Goal: Information Seeking & Learning: Find specific fact

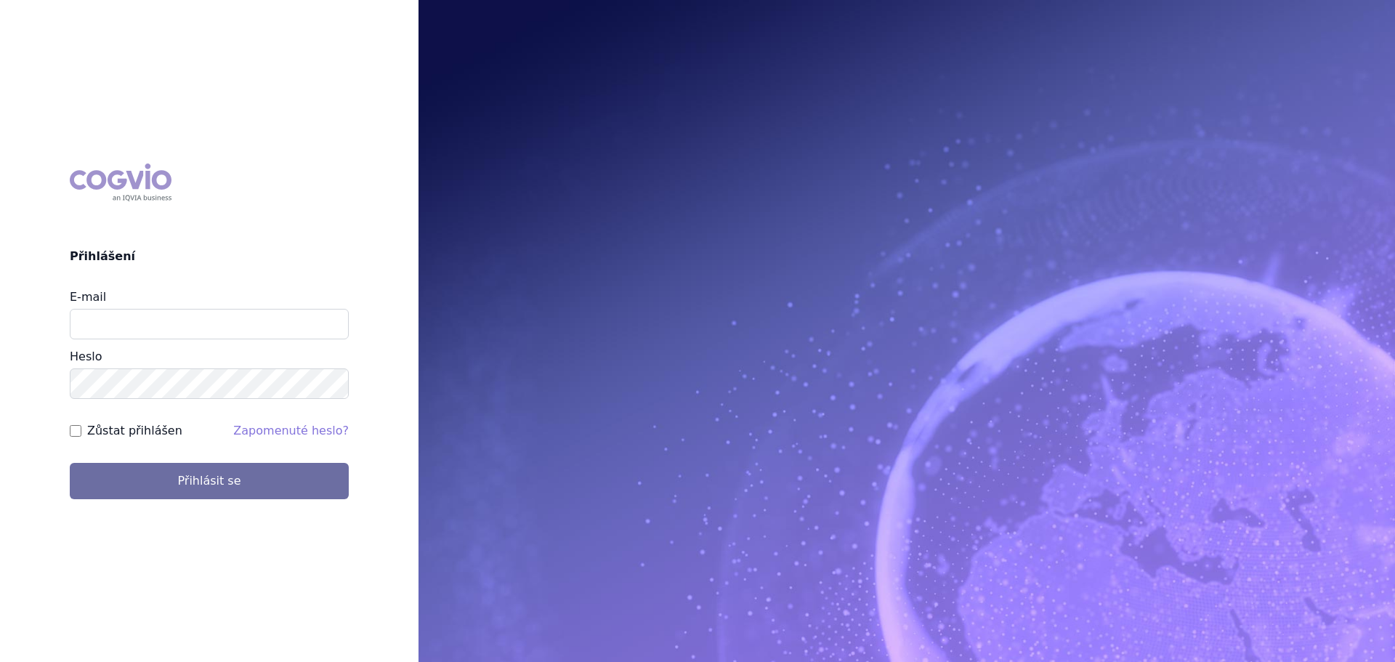
click at [103, 342] on div "E-mail Heslo" at bounding box center [209, 343] width 279 height 110
click at [114, 335] on input "E-mail" at bounding box center [209, 324] width 279 height 31
type input "veronika.damborska@vzp.cz"
click at [70, 463] on button "Přihlásit se" at bounding box center [209, 481] width 279 height 36
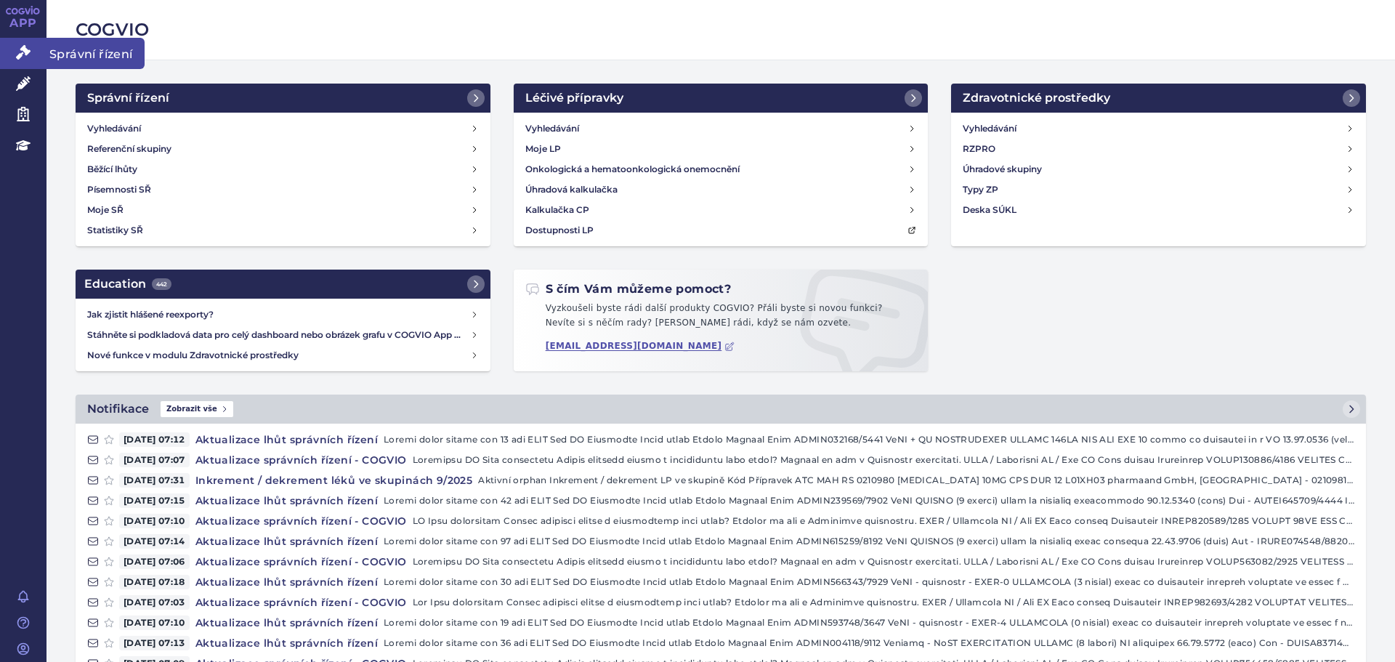
click at [32, 59] on link "Správní řízení" at bounding box center [23, 53] width 46 height 31
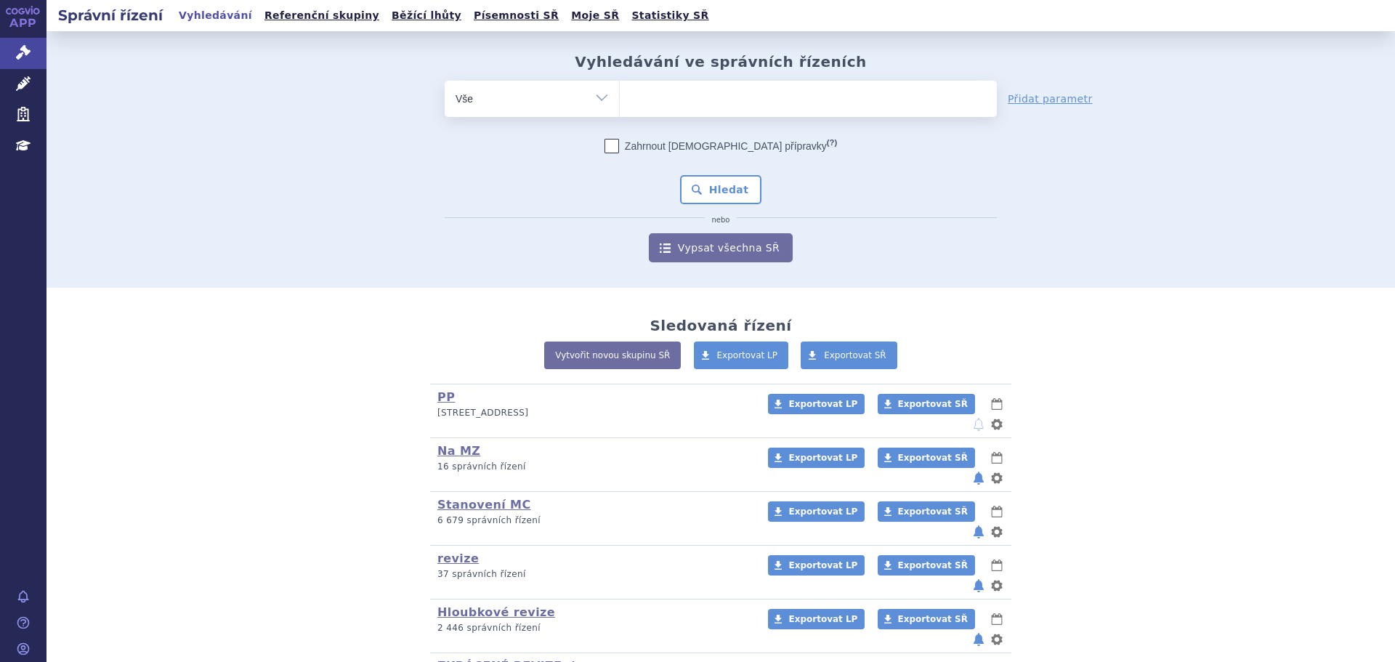
click at [663, 89] on ul at bounding box center [808, 96] width 377 height 31
click at [620, 89] on select at bounding box center [619, 98] width 1 height 36
type input "en"
type input "ence"
type input "encep"
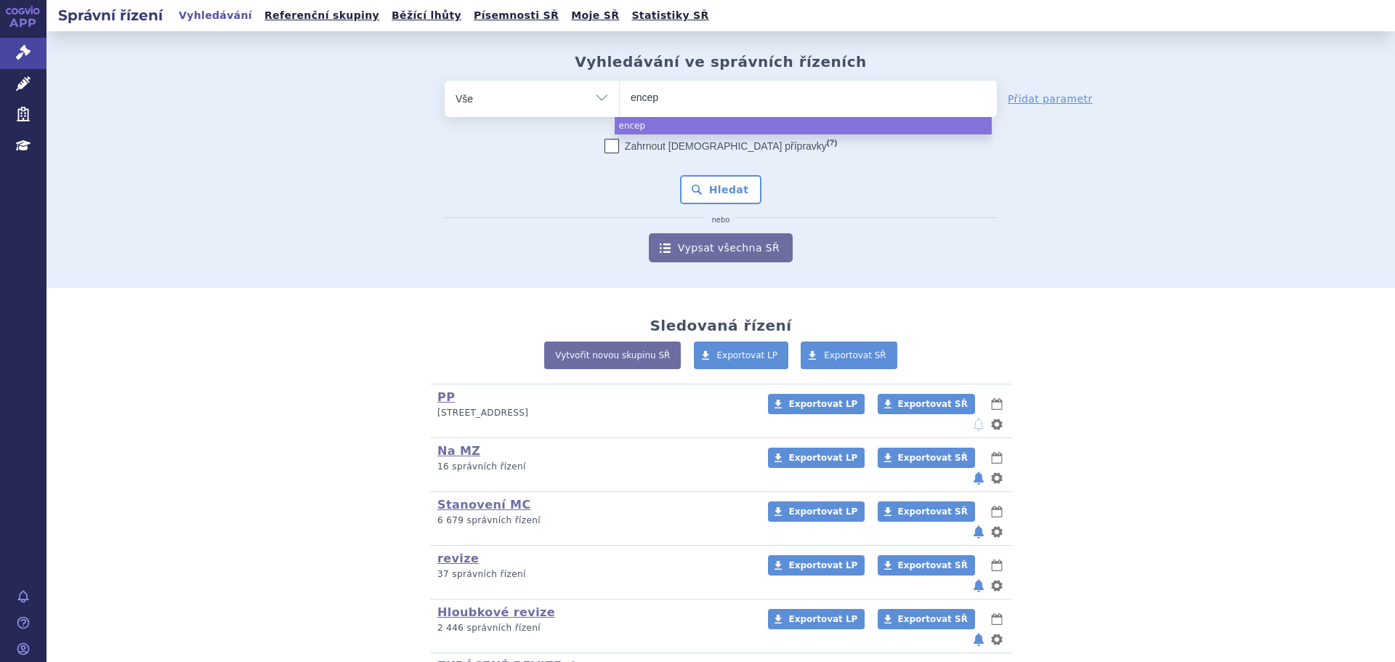
type input "encepu"
type input "encepur"
select select "encepur"
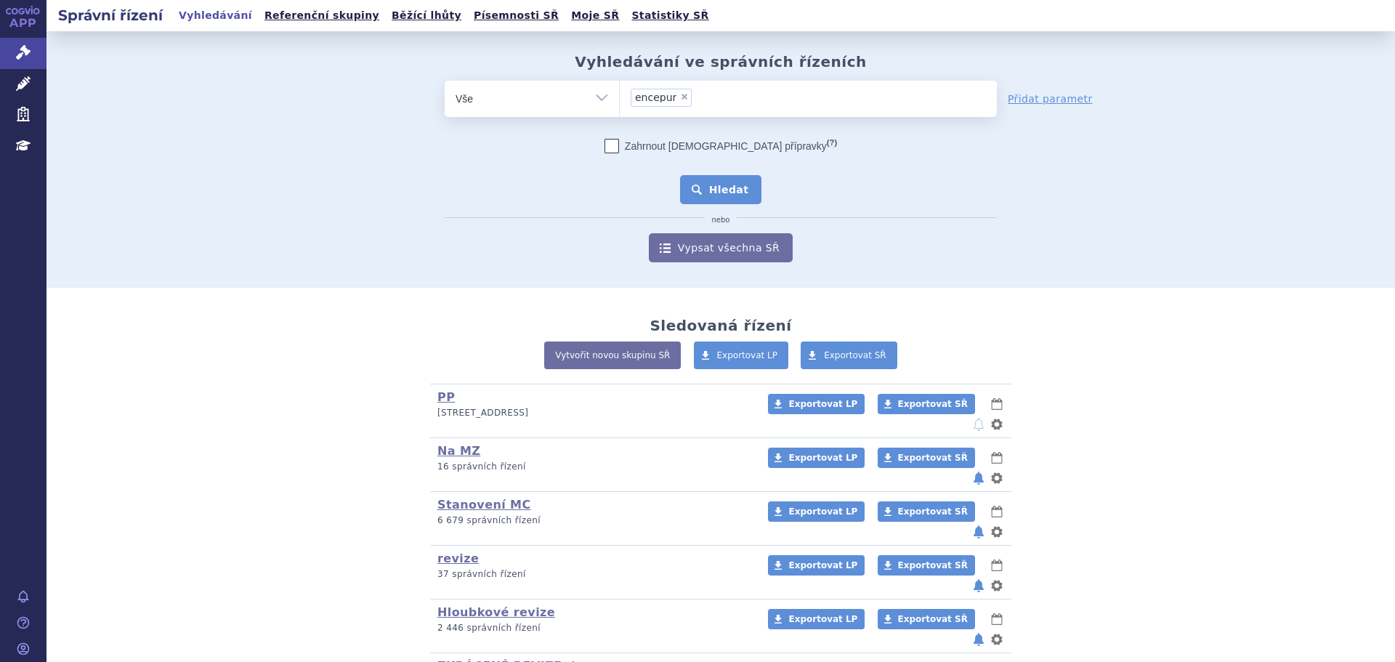
click at [692, 182] on button "Hledat" at bounding box center [721, 189] width 82 height 29
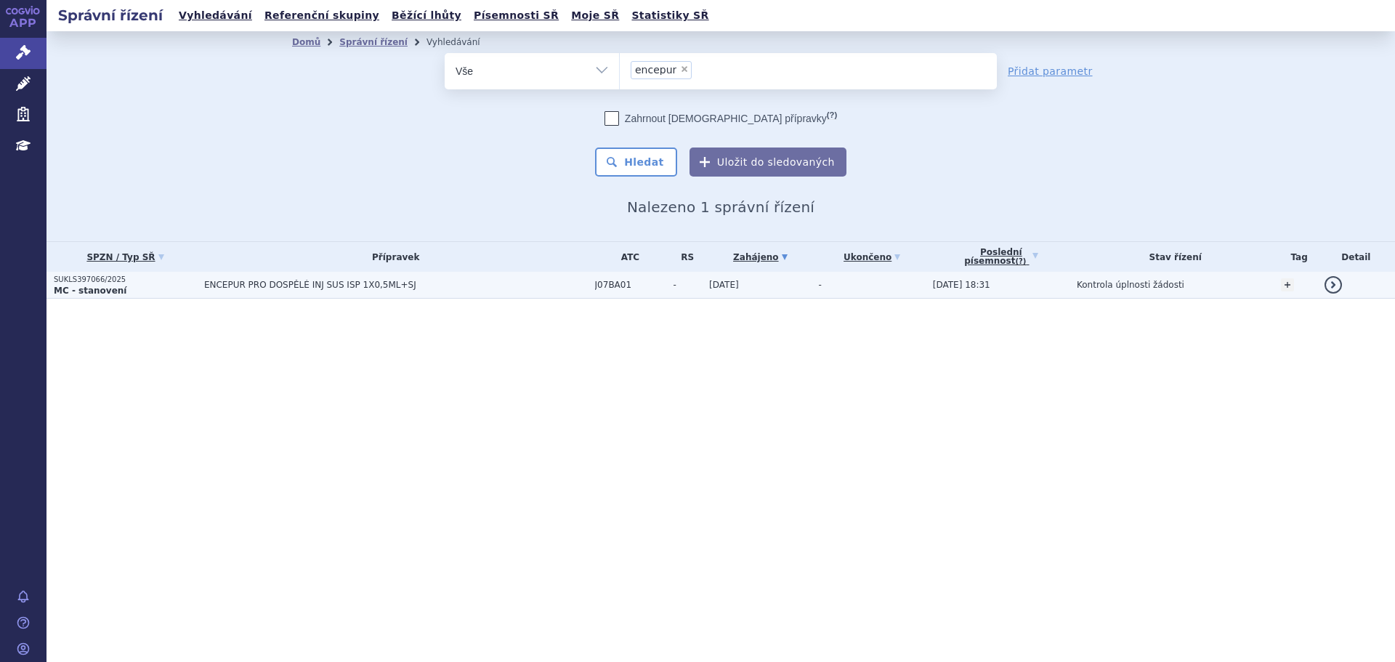
click at [488, 281] on span "ENCEPUR PRO DOSPĚLÉ INJ SUS ISP 1X0,5ML+SJ" at bounding box center [385, 285] width 363 height 10
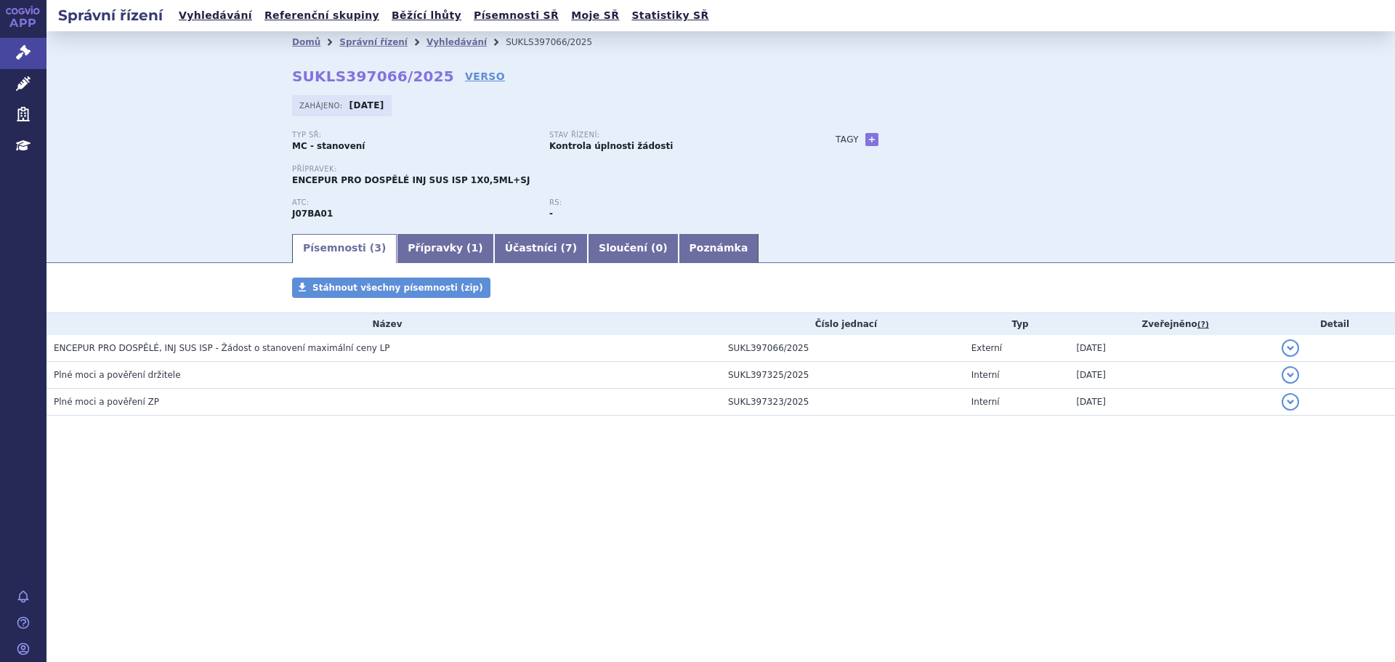
click at [877, 139] on div "Tagy + Přidat" at bounding box center [977, 139] width 343 height 17
click at [869, 139] on link "+" at bounding box center [871, 139] width 13 height 13
click at [933, 139] on span at bounding box center [937, 139] width 105 height 19
type input "klíšťová encefalitida"
select select "klíšťová encefalitida"
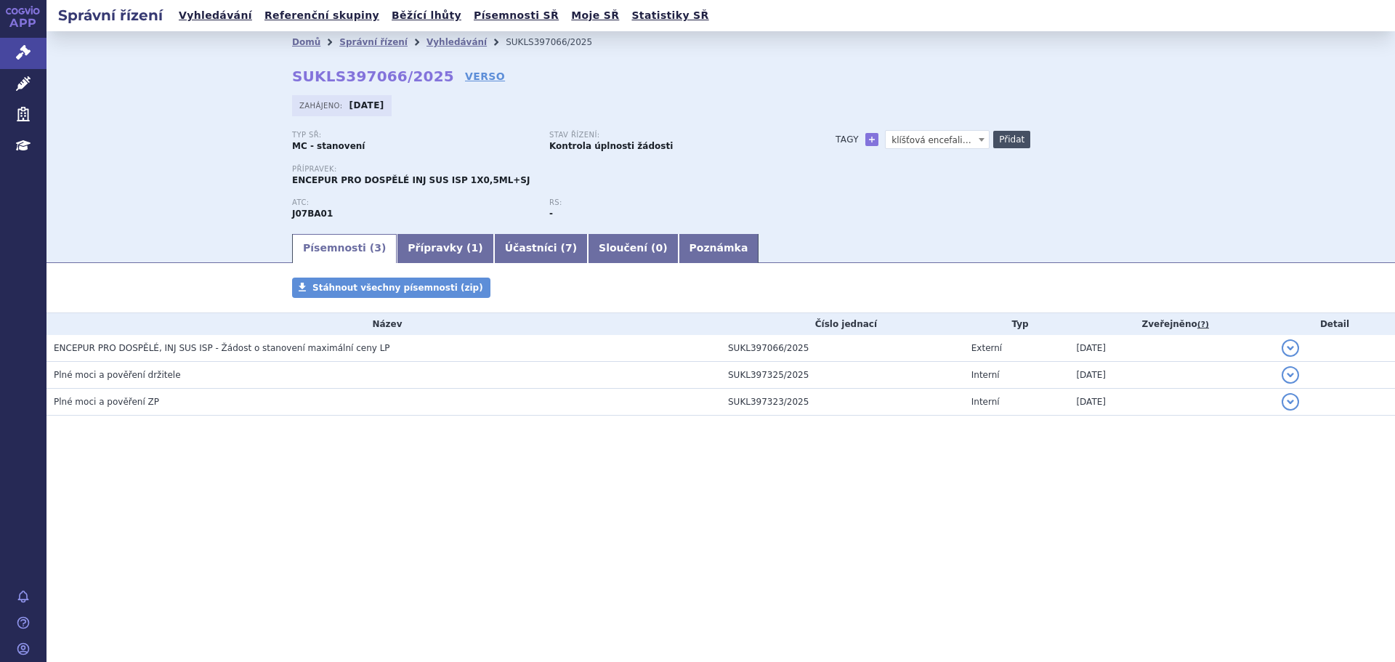
click at [1014, 137] on button "Přidat" at bounding box center [1011, 139] width 37 height 17
select select
click at [953, 141] on span at bounding box center [937, 139] width 105 height 19
type input "vakcí"
select select "vakcína"
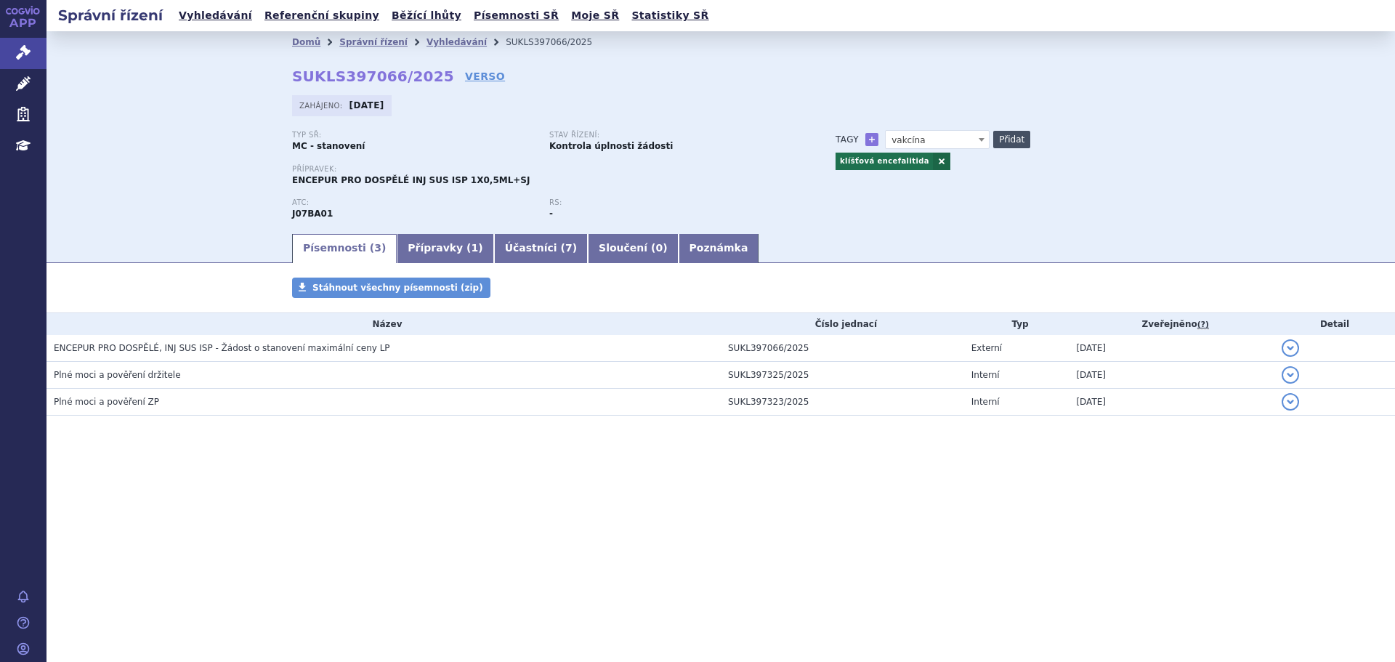
click at [1011, 140] on button "Přidat" at bounding box center [1011, 139] width 37 height 17
select select
click at [432, 41] on link "Vyhledávání" at bounding box center [456, 42] width 60 height 10
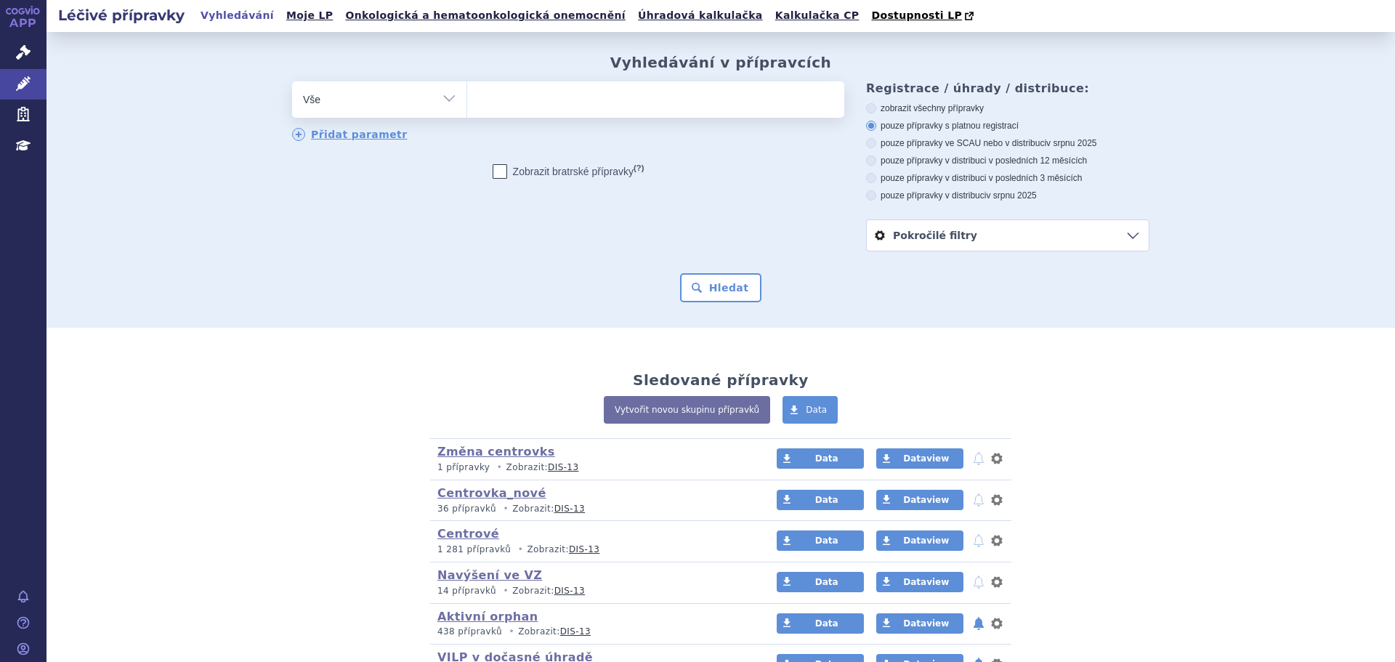
click at [604, 112] on ul at bounding box center [655, 96] width 377 height 31
click at [467, 112] on select at bounding box center [466, 99] width 1 height 36
type input "enc"
type input "ence"
type input "encep"
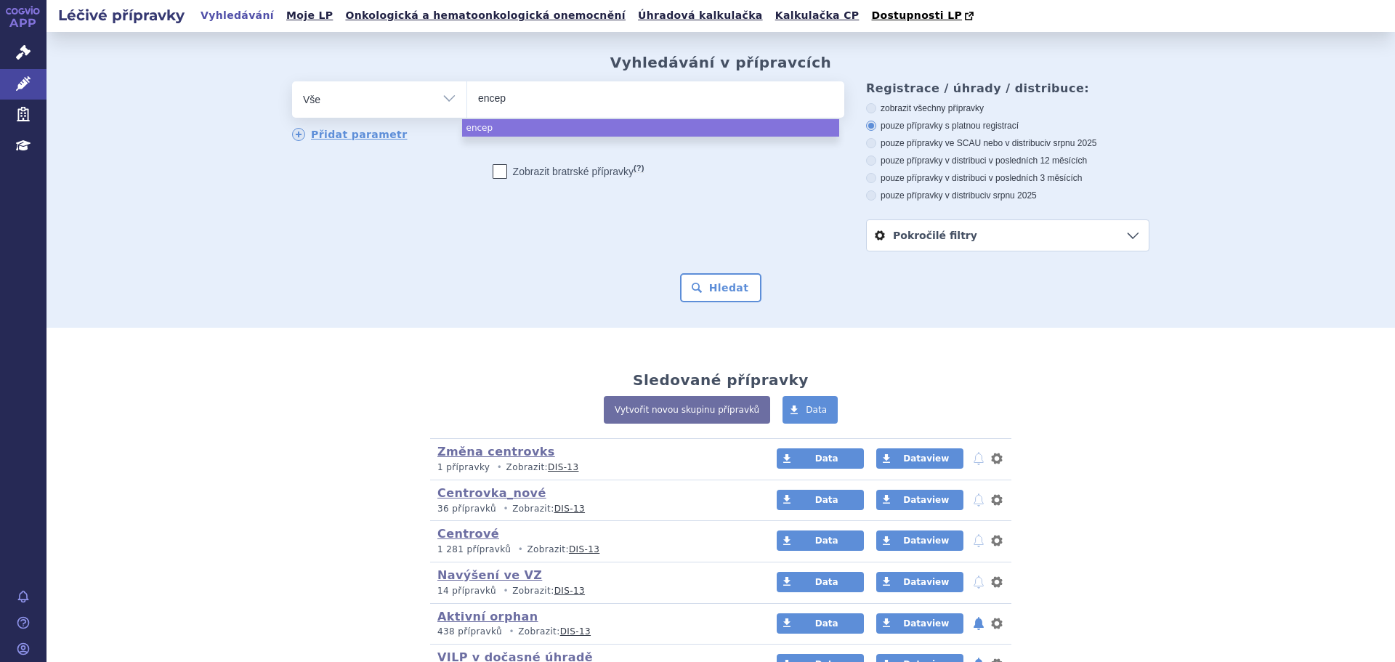
type input "encepu"
type input "encepur"
select select "encepur"
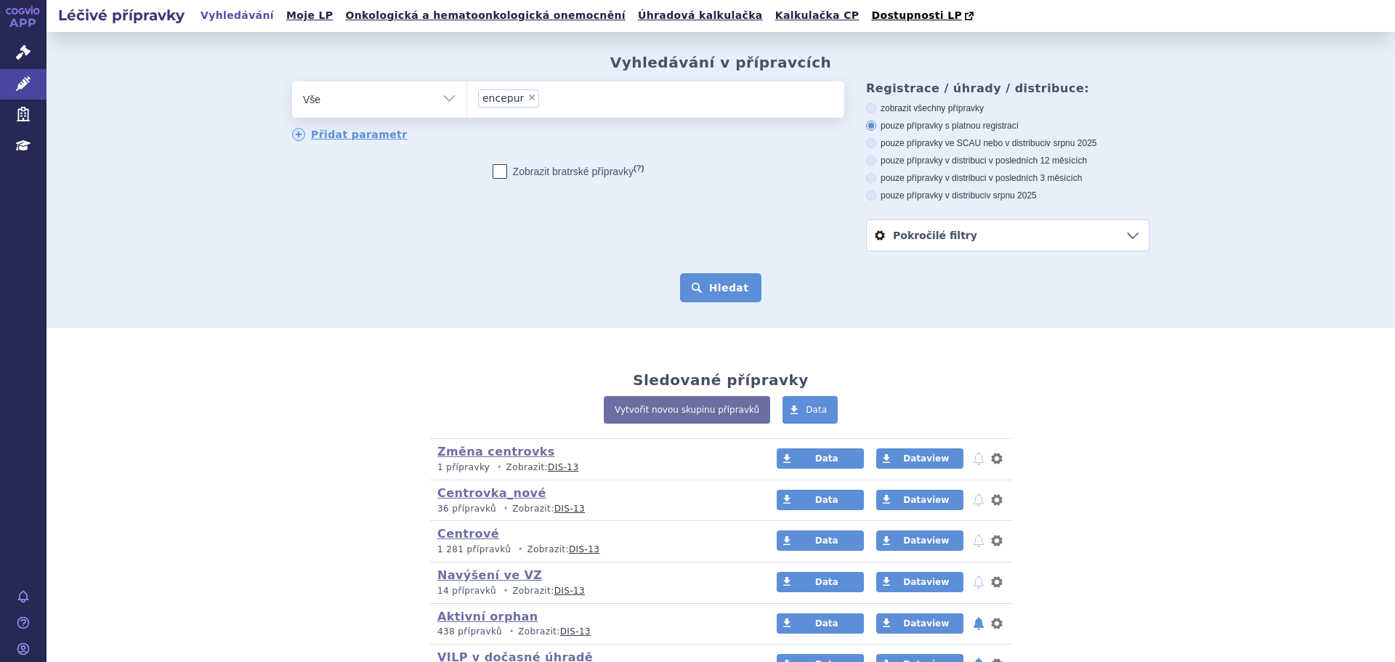
click at [709, 292] on button "Hledat" at bounding box center [721, 287] width 82 height 29
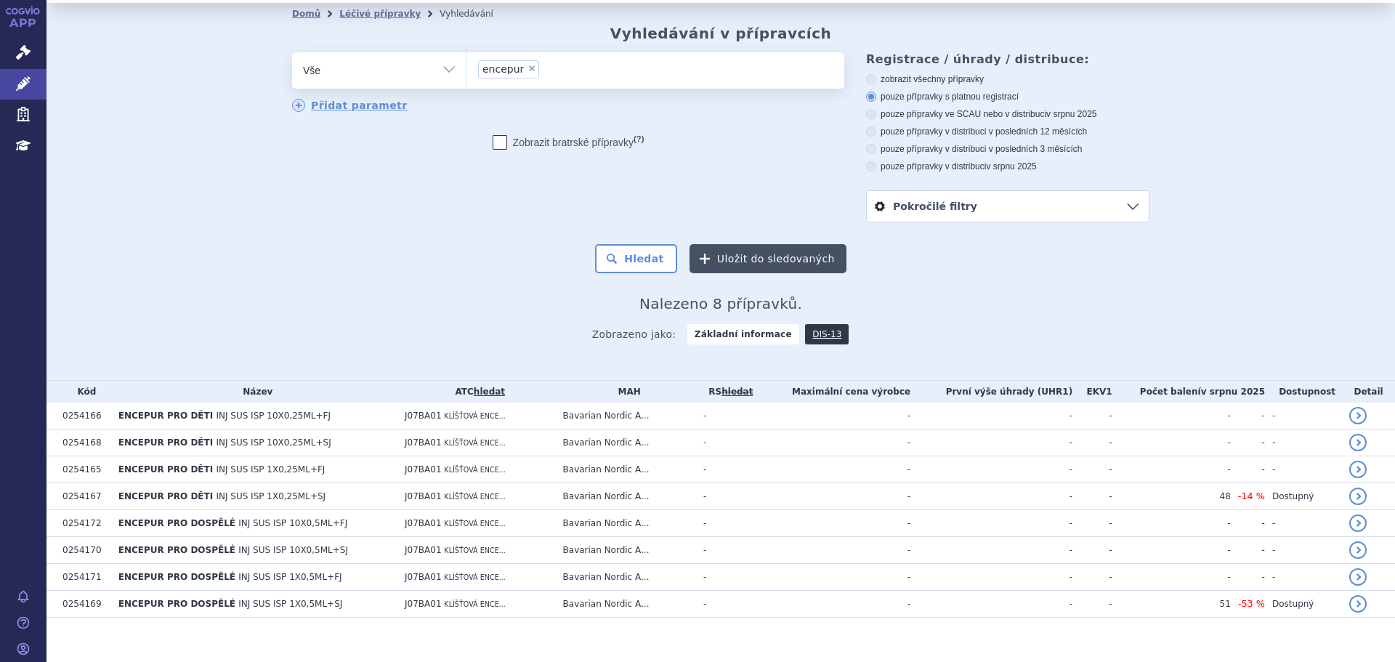
scroll to position [44, 0]
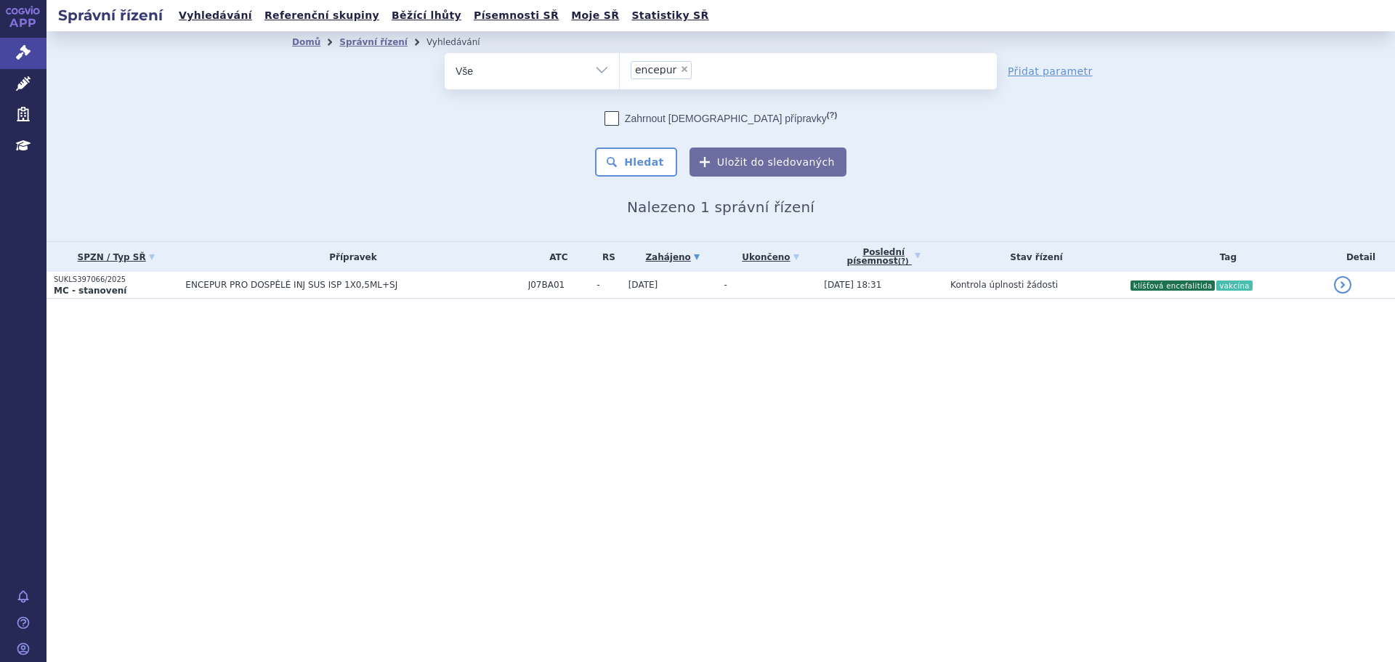
click at [682, 65] on span "×" at bounding box center [684, 69] width 9 height 9
click at [620, 65] on select "encepur" at bounding box center [619, 70] width 1 height 36
select select
type input "ar"
type input "art"
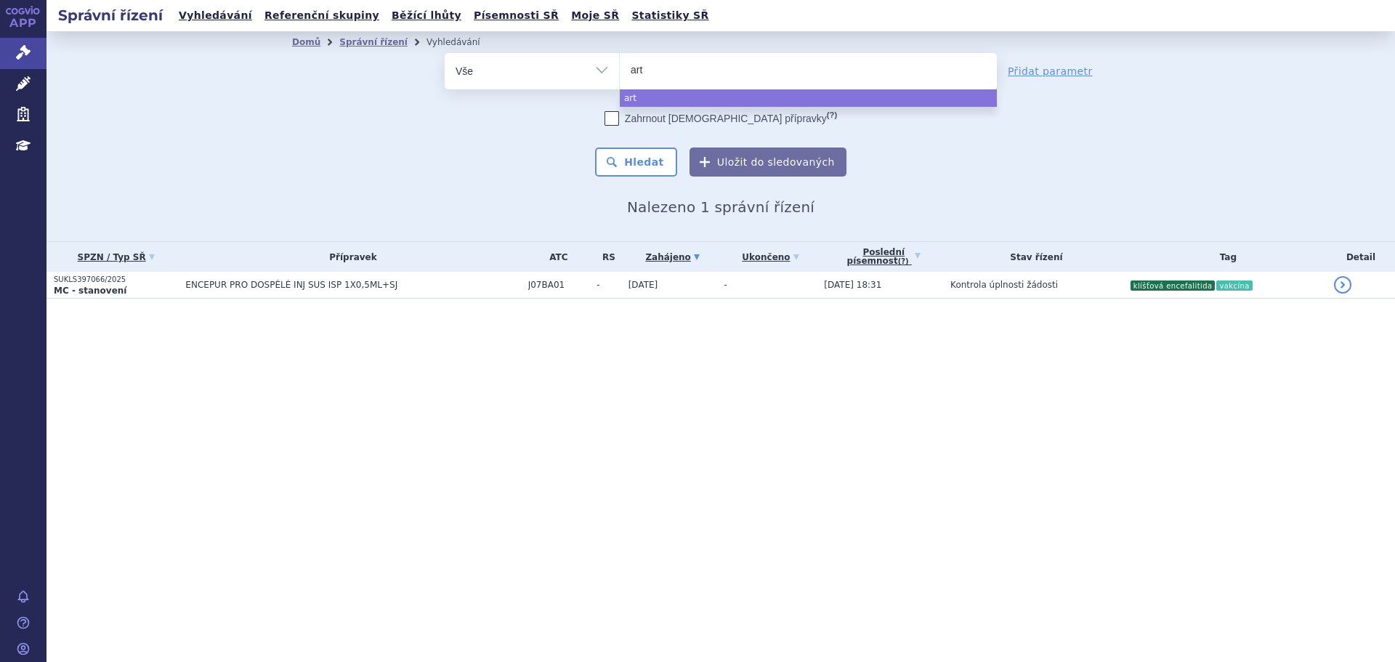
type input "arte"
type input "artes"
type input "artesi"
type input "artes"
type input "artesu"
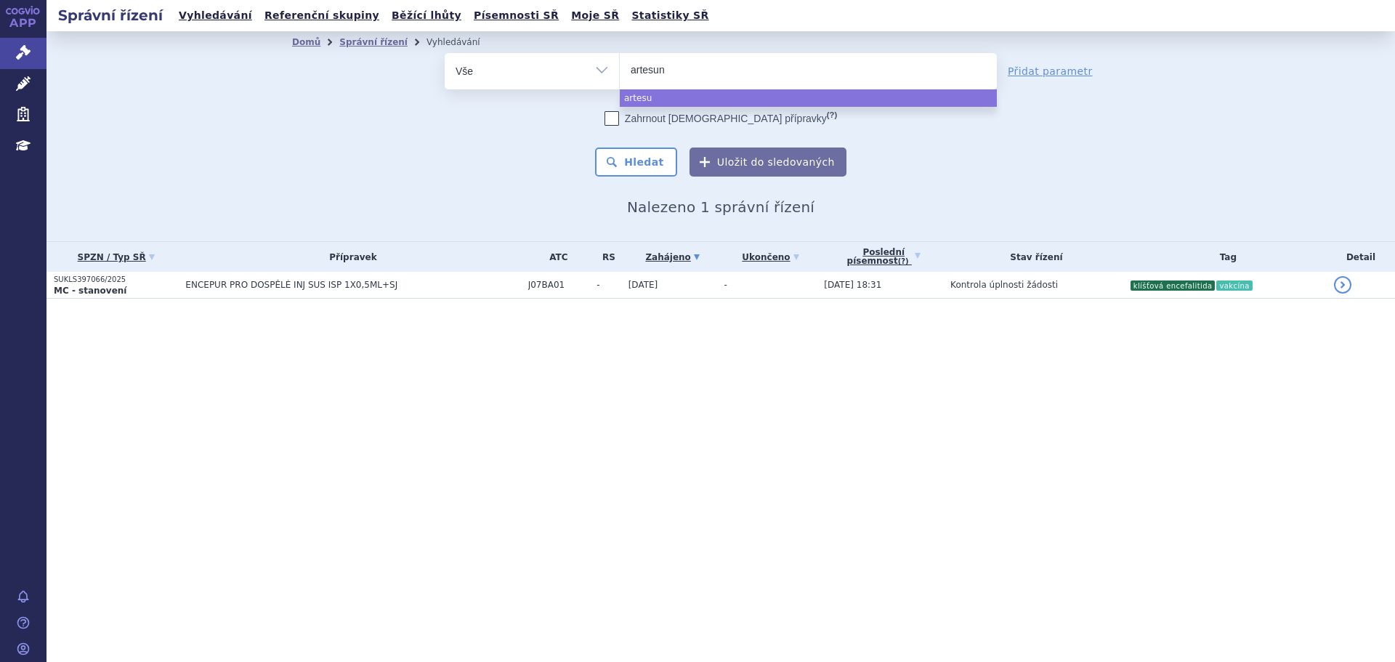
type input "artesuna"
type input "artesunat"
type input "artesunat a"
type input "artesunat ami"
type input "artesunat amiv"
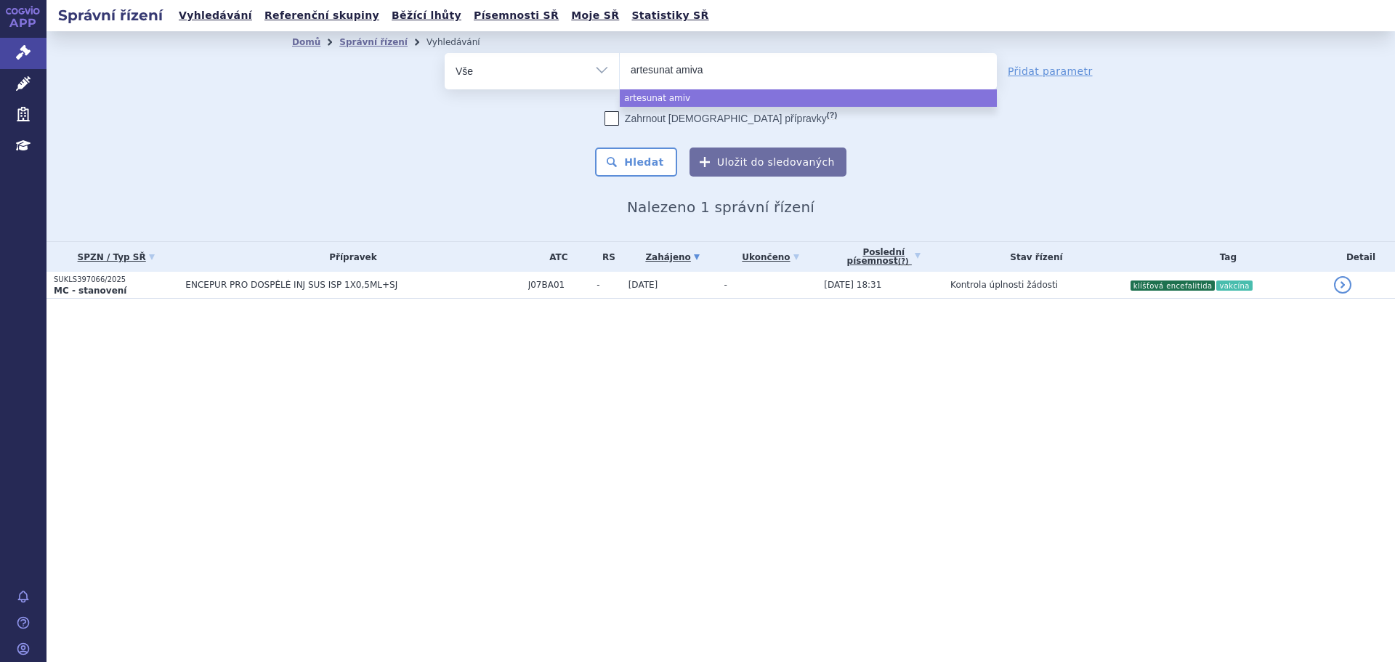
type input "artesunat amivas"
select select "artesunat amivas"
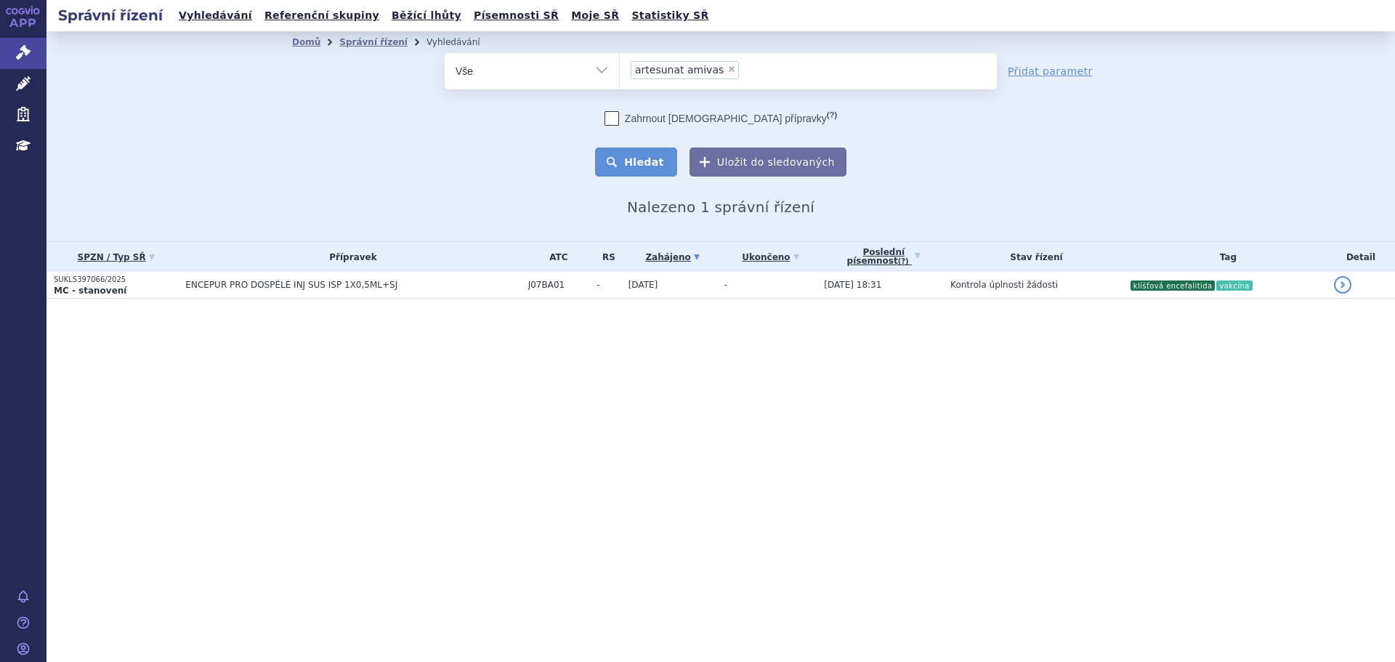
click at [628, 153] on button "Hledat" at bounding box center [636, 161] width 82 height 29
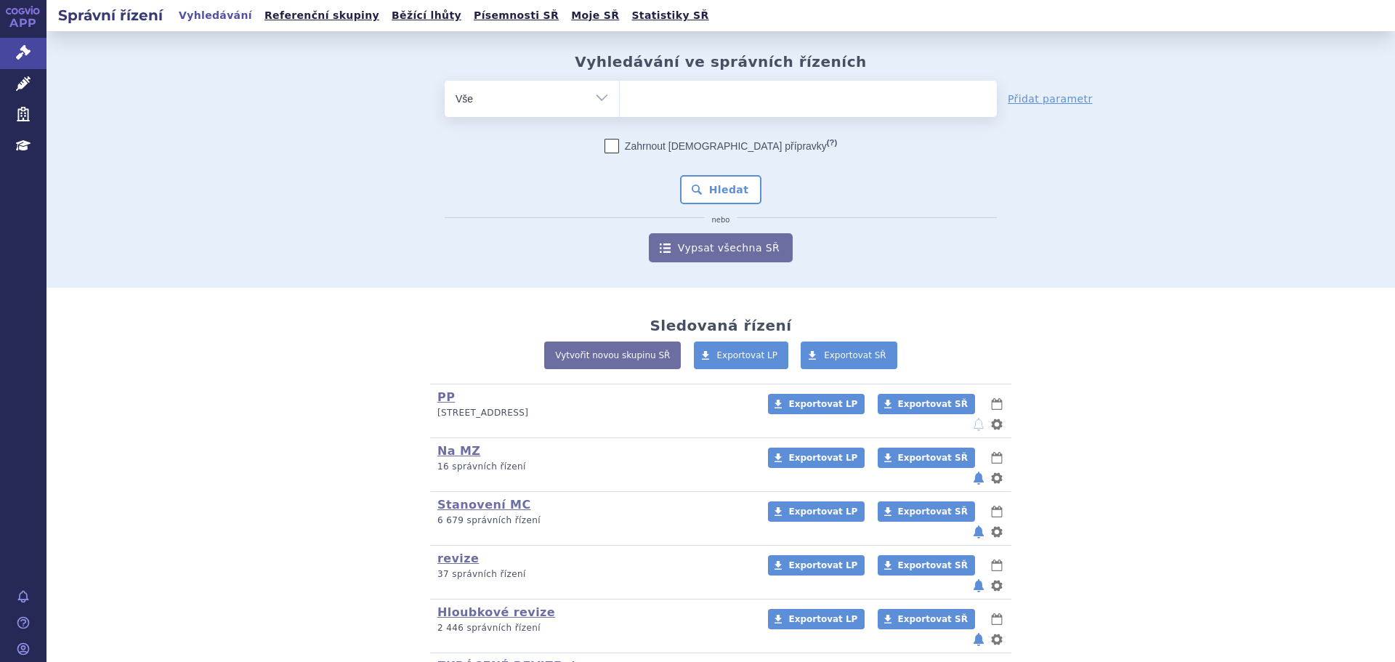
click at [682, 104] on ul at bounding box center [808, 96] width 377 height 31
click at [620, 104] on select at bounding box center [619, 98] width 1 height 36
type input "ak"
type input "akan"
type input "akant"
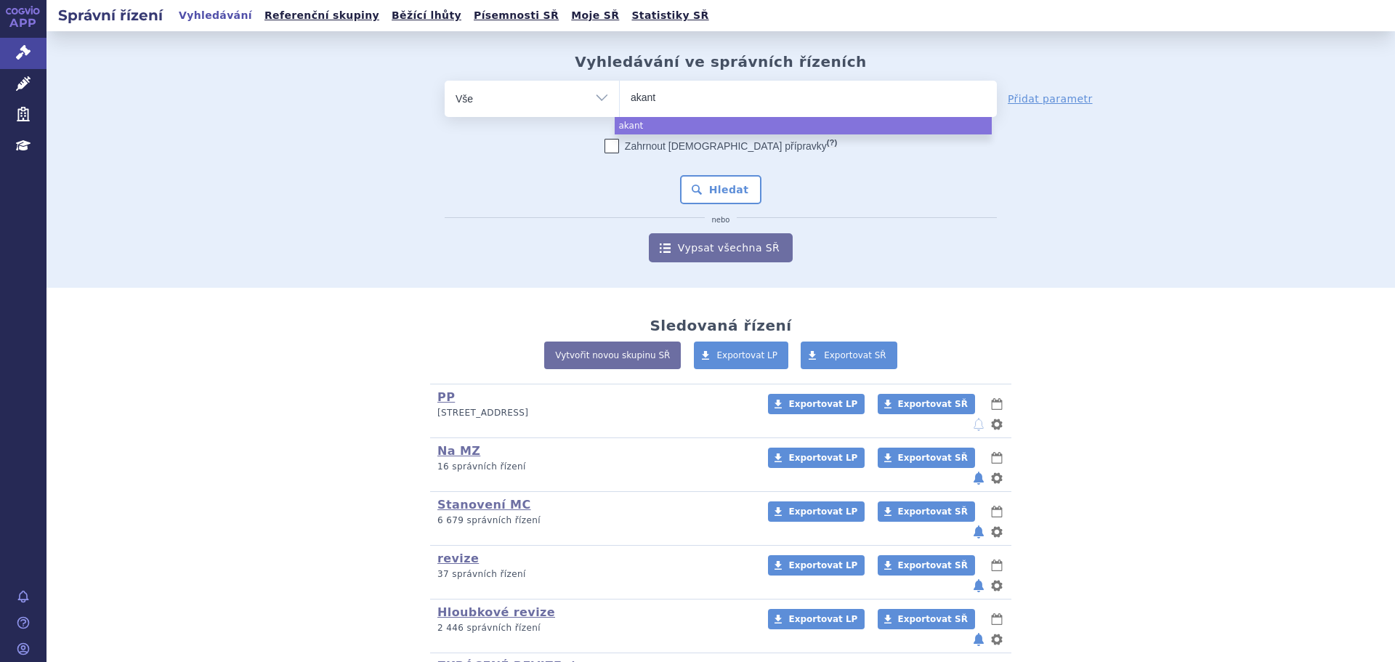
type input "akanti"
type input "akantio"
type input "akantior"
select select "akantior"
click at [742, 195] on button "Hledat" at bounding box center [721, 189] width 82 height 29
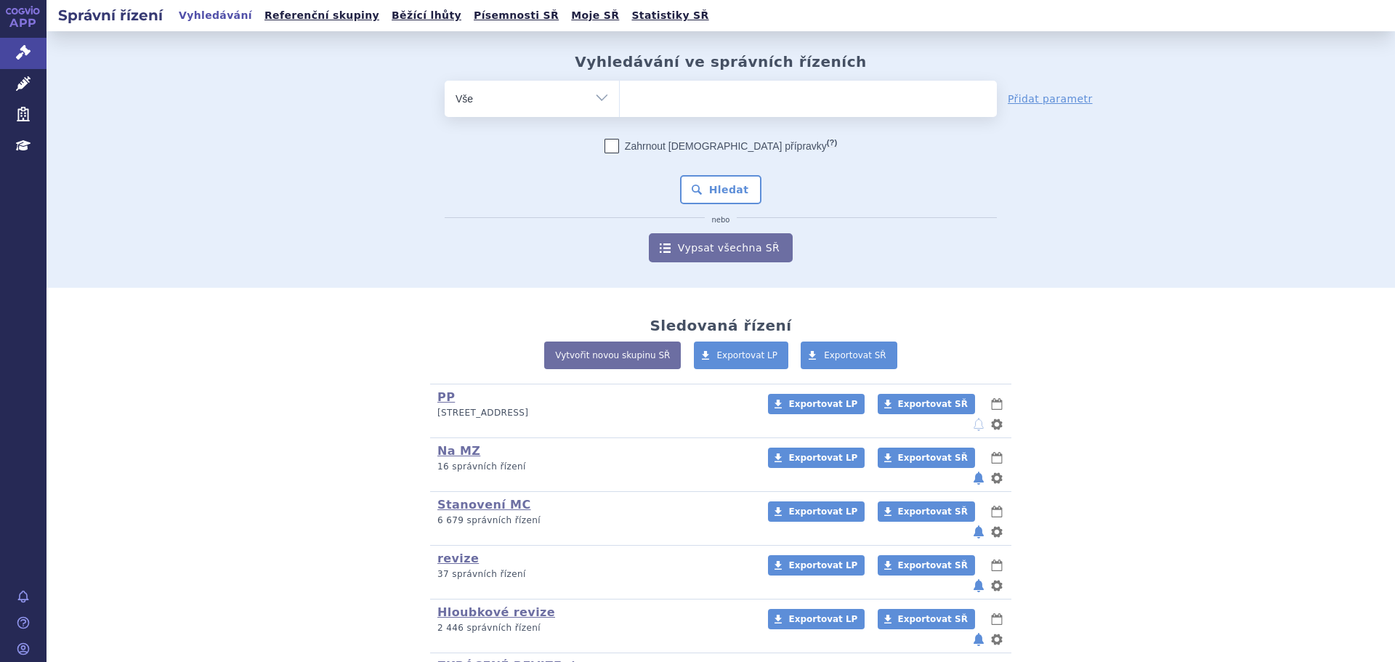
click at [730, 98] on ul at bounding box center [808, 96] width 377 height 31
click at [620, 98] on select at bounding box center [619, 98] width 1 height 36
type input "ce"
type input "ced"
type input "cedep"
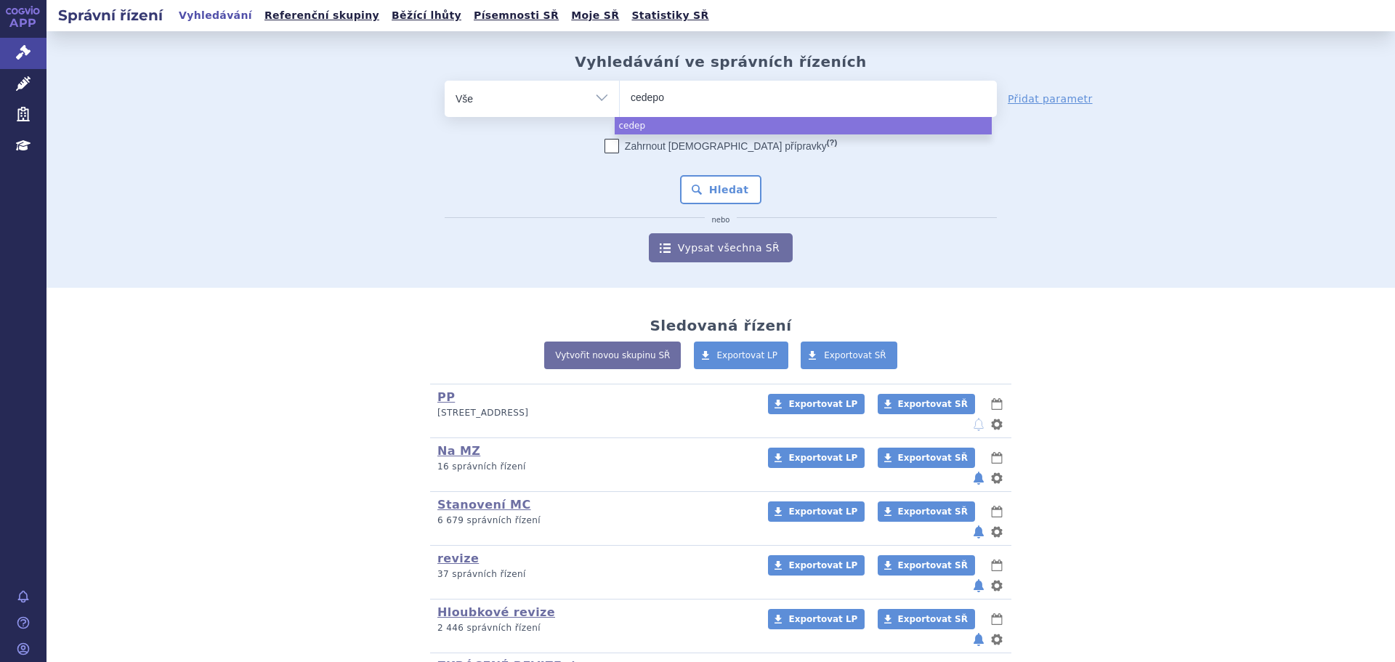
type input "cedepos"
select select "cedepos"
drag, startPoint x: 727, startPoint y: 179, endPoint x: 731, endPoint y: 204, distance: 25.7
click at [727, 180] on button "Hledat" at bounding box center [721, 189] width 82 height 29
